Goal: Find specific page/section: Find specific page/section

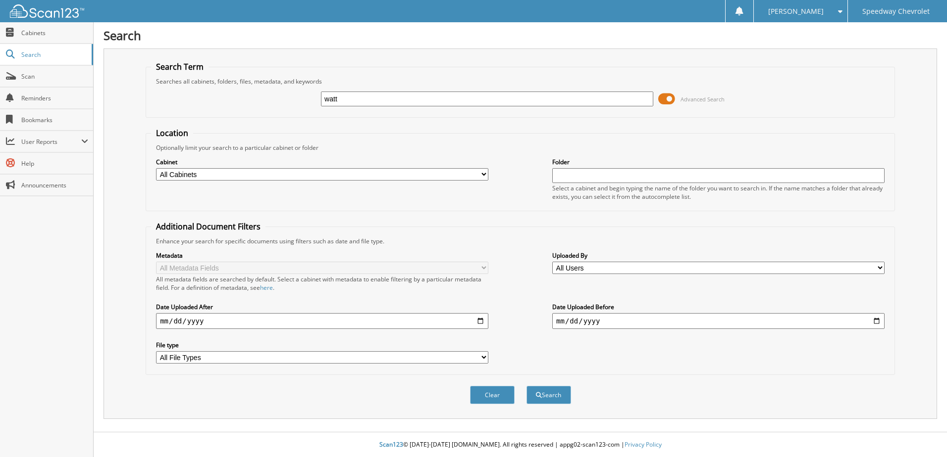
type input "watt"
click at [526, 386] on button "Search" at bounding box center [548, 395] width 45 height 18
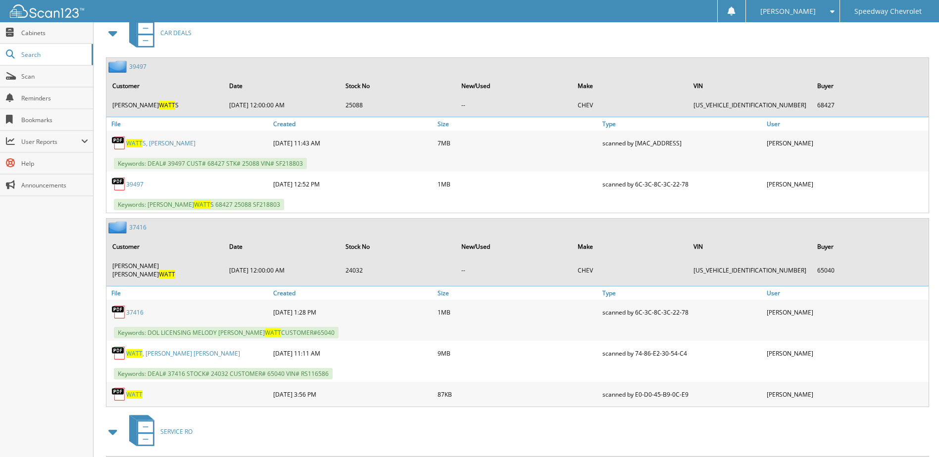
scroll to position [545, 0]
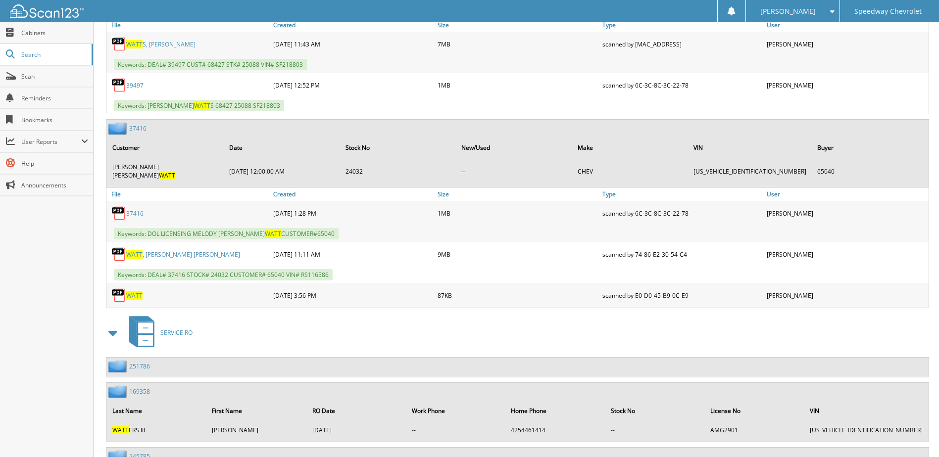
click at [150, 250] on link "[PERSON_NAME]" at bounding box center [183, 254] width 114 height 8
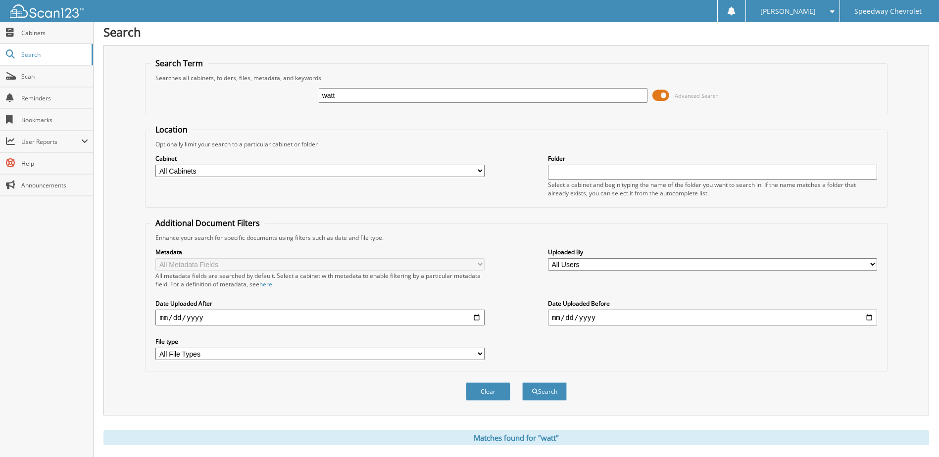
scroll to position [0, 0]
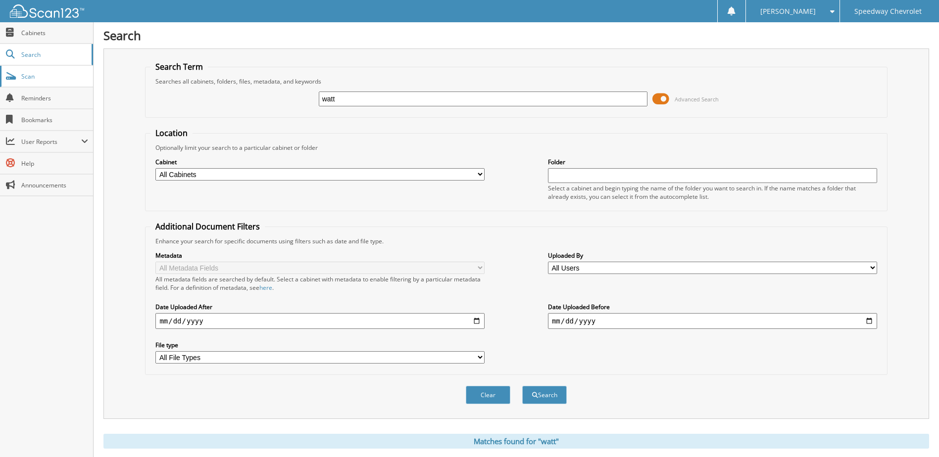
click at [36, 79] on span "Scan" at bounding box center [54, 76] width 67 height 8
